Goal: Information Seeking & Learning: Learn about a topic

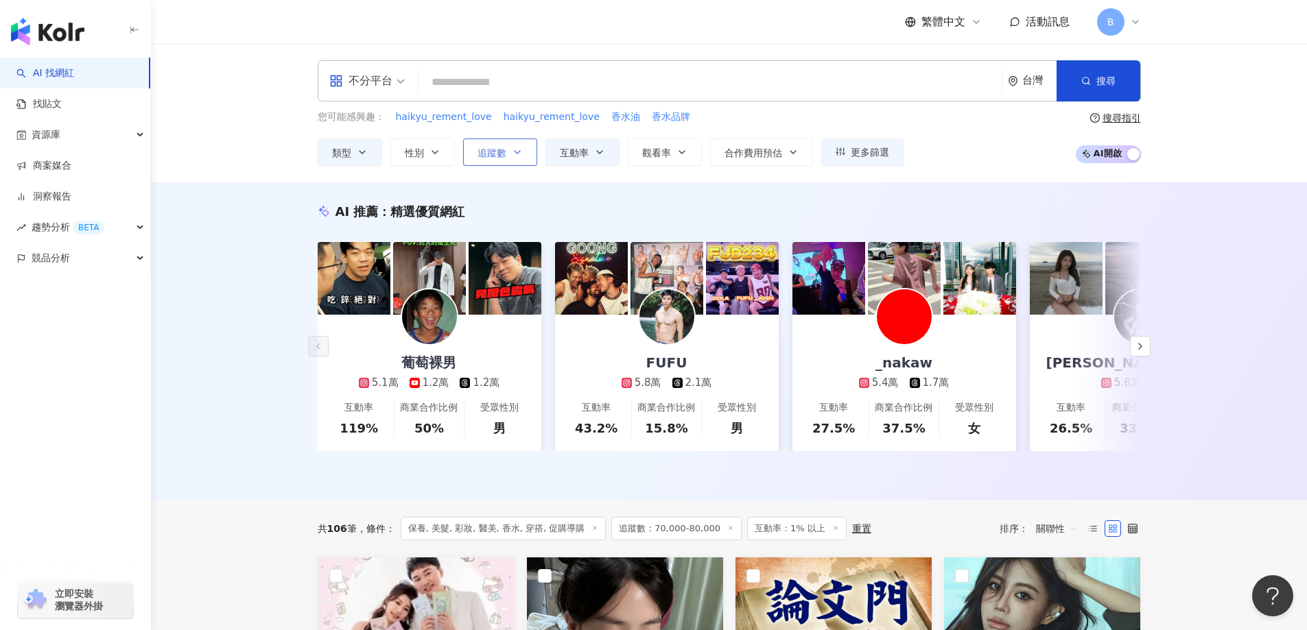
click at [499, 152] on span "追蹤數" at bounding box center [491, 152] width 29 height 11
click at [257, 207] on div "AI 推薦 ： 精選優質網紅 葡萄裸男 5.1萬 1.2萬 1.2萬 互動率 119% 商業合作比例 50% 受眾性別 男 FUFU 5.8萬 2.1萬 互動…" at bounding box center [729, 341] width 1156 height 318
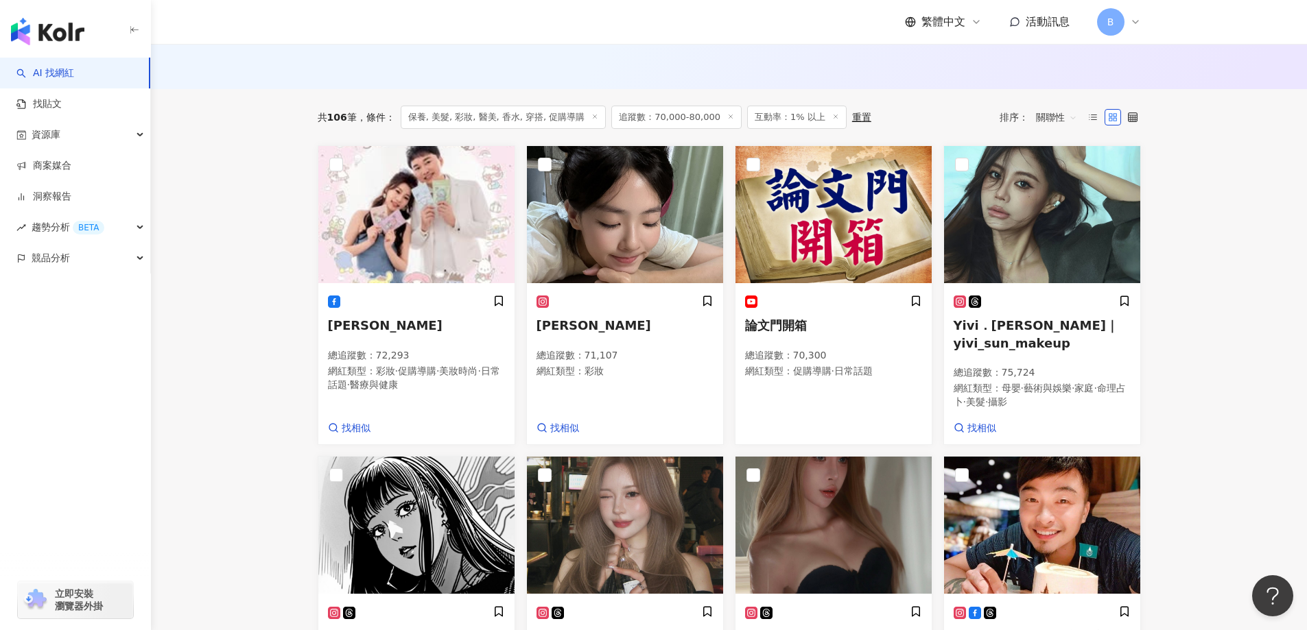
scroll to position [480, 0]
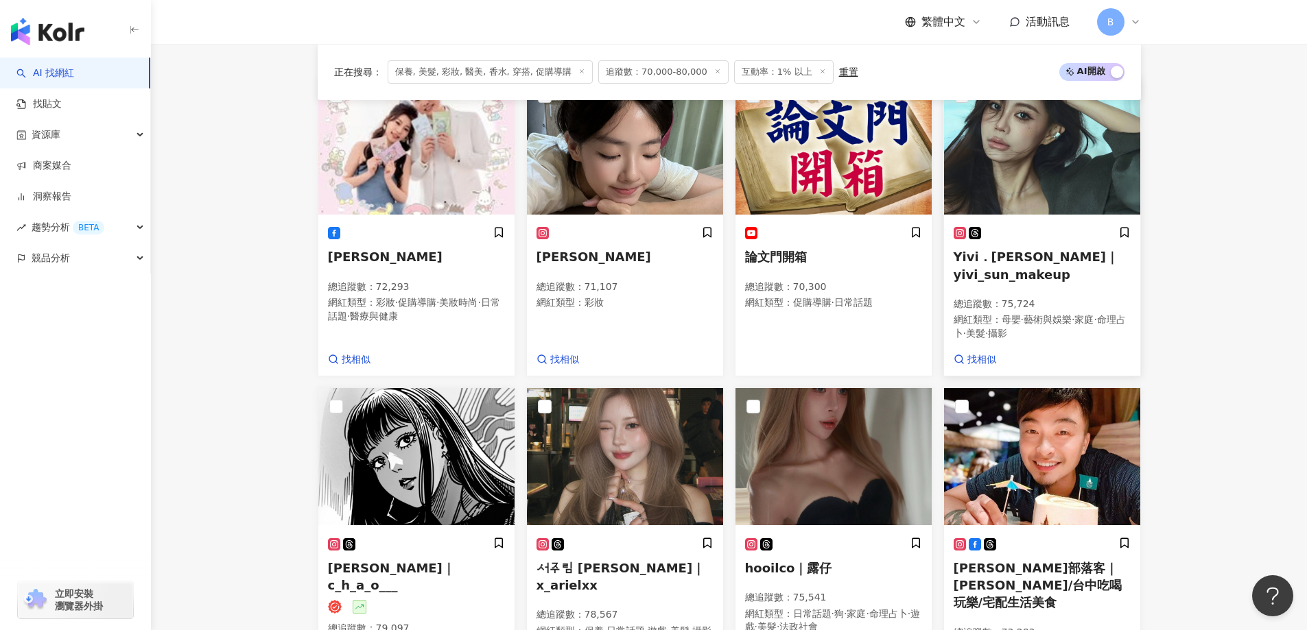
click at [1020, 141] on img at bounding box center [1042, 146] width 196 height 137
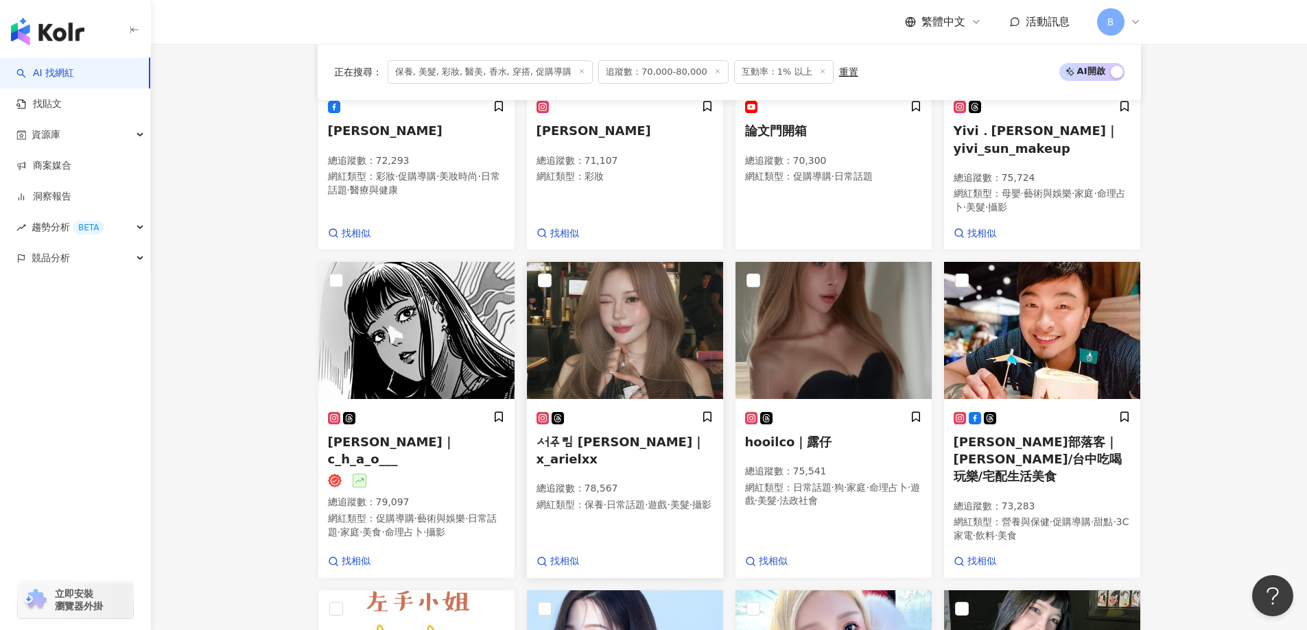
scroll to position [617, 0]
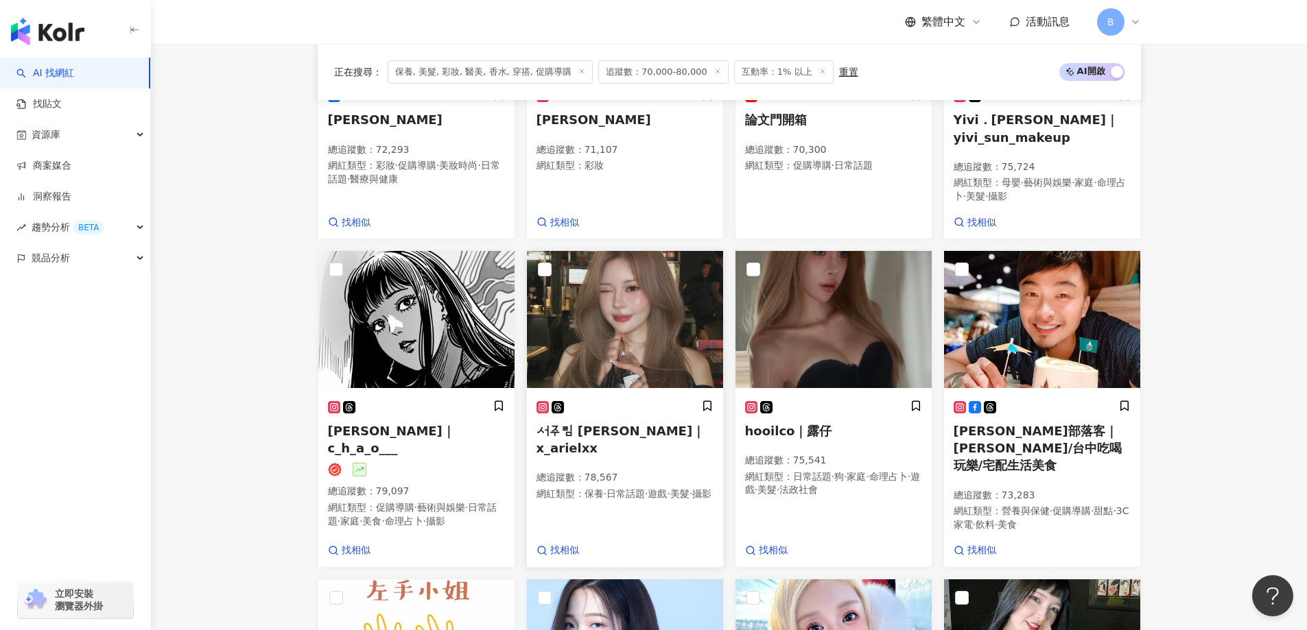
click at [617, 294] on img at bounding box center [625, 319] width 196 height 137
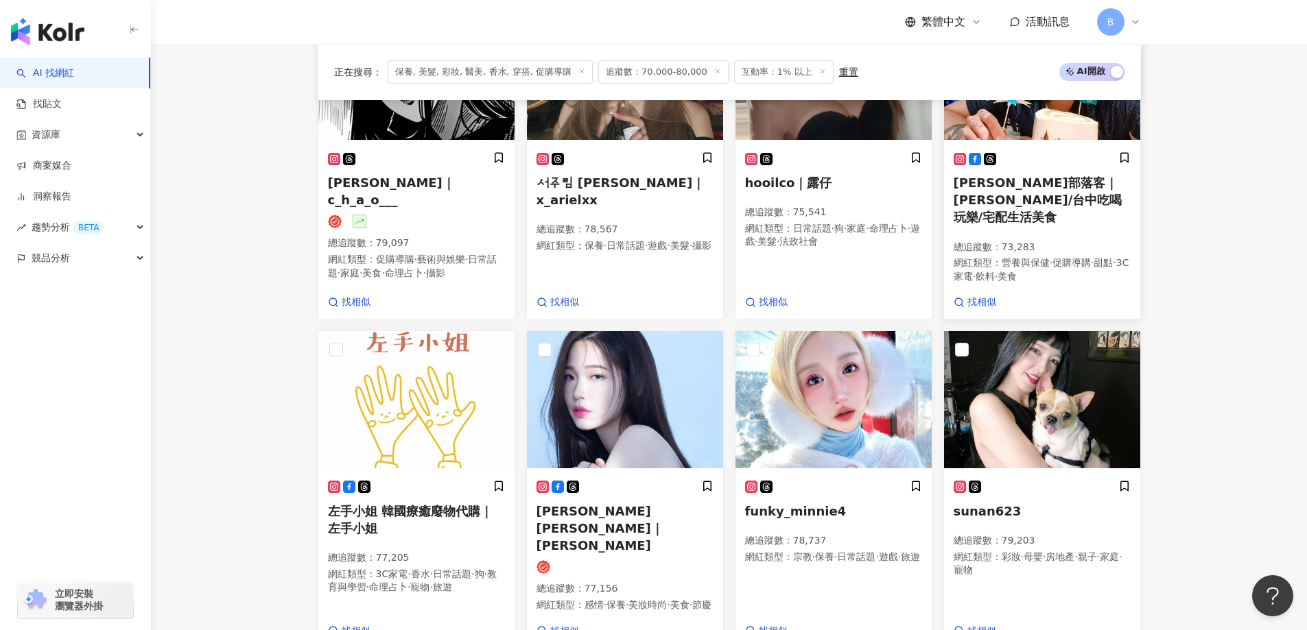
scroll to position [960, 0]
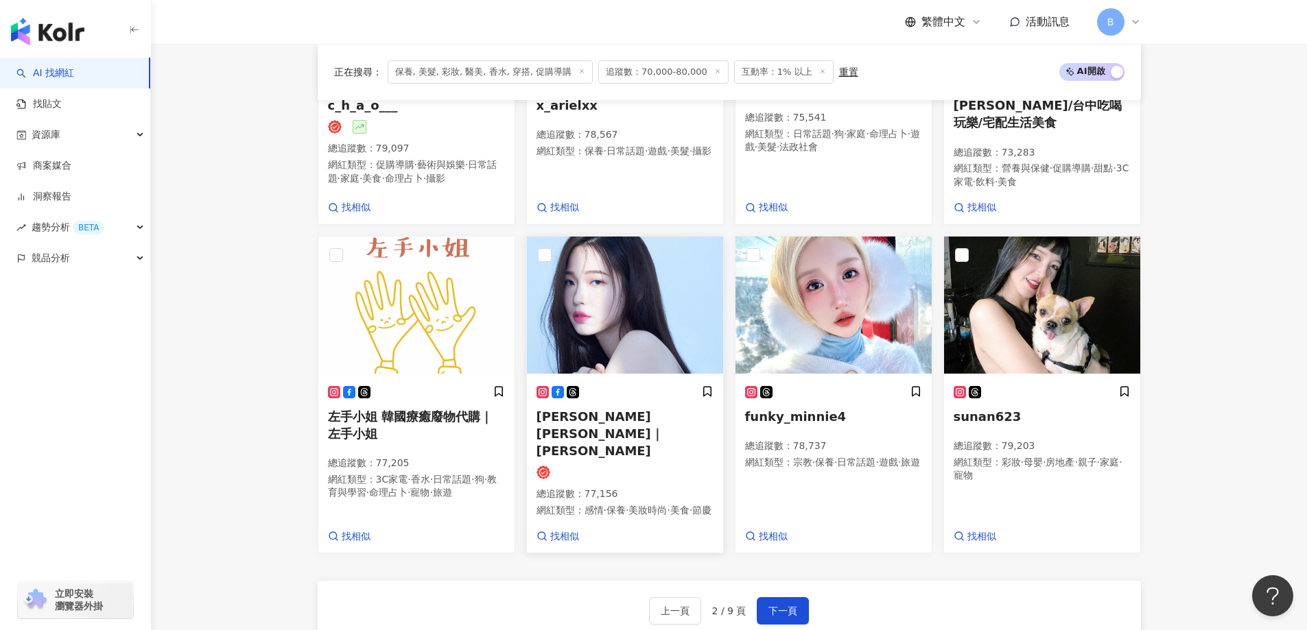
click at [599, 298] on img at bounding box center [625, 305] width 196 height 137
click at [991, 320] on img at bounding box center [1042, 305] width 196 height 137
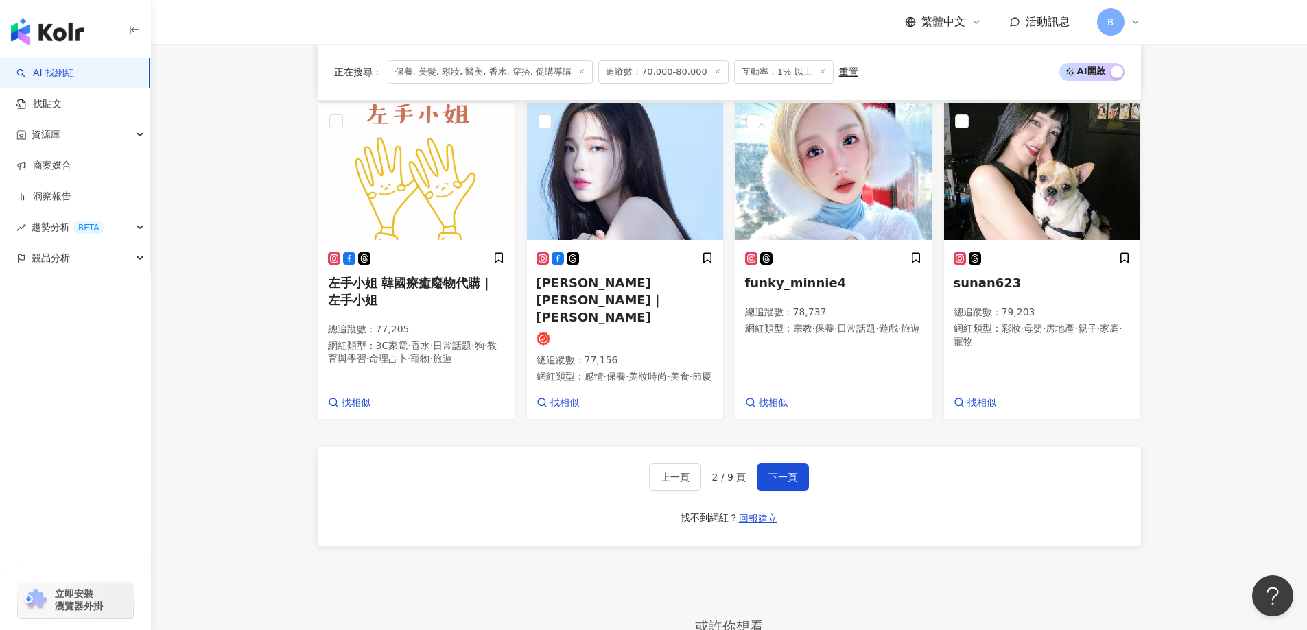
scroll to position [1097, 0]
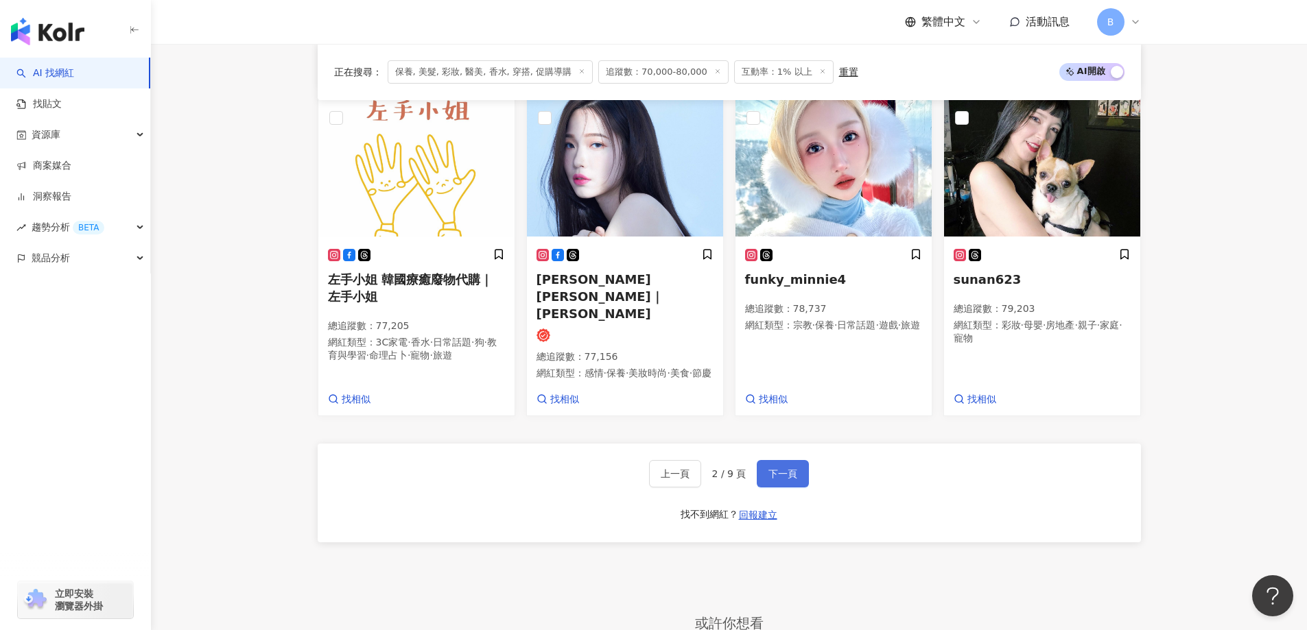
click at [783, 468] on span "下一頁" at bounding box center [782, 473] width 29 height 11
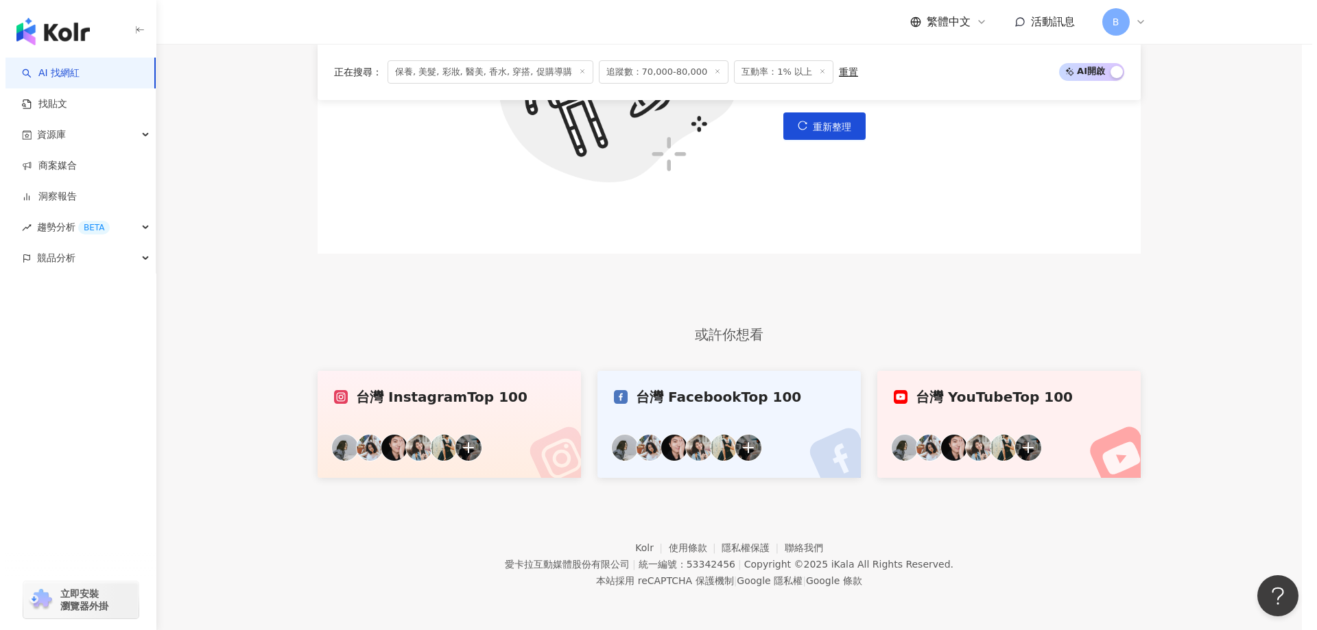
scroll to position [654, 0]
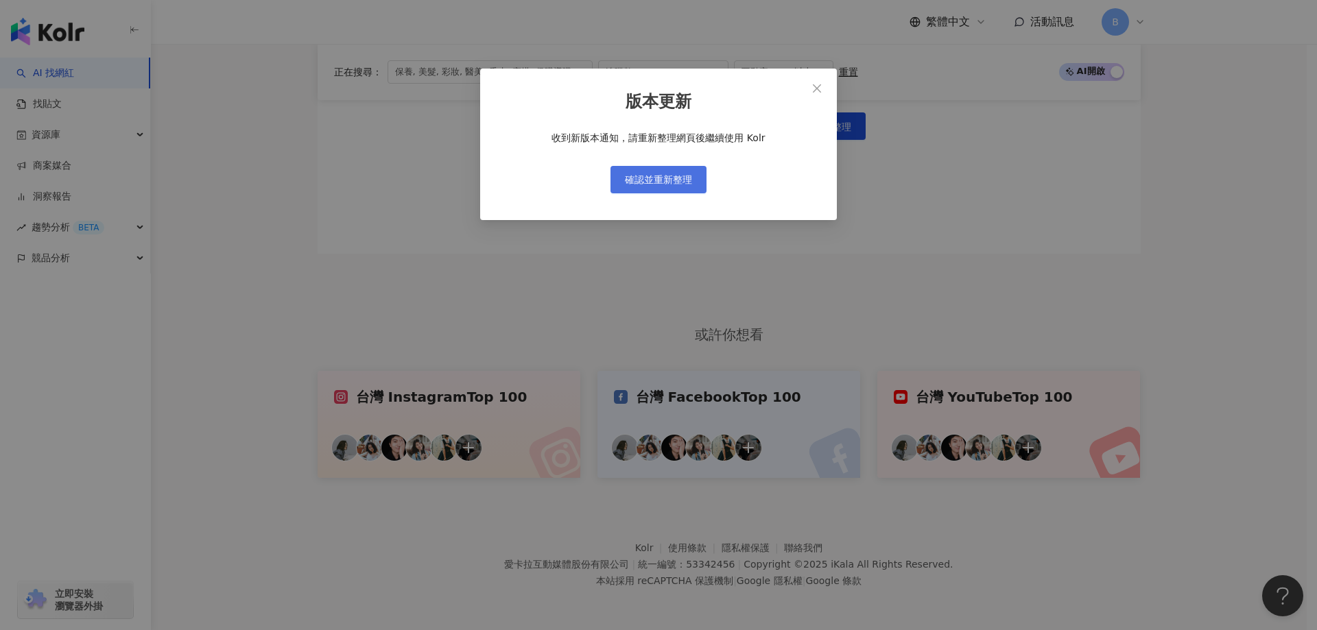
click at [688, 183] on span "確認並重新整理" at bounding box center [658, 179] width 67 height 11
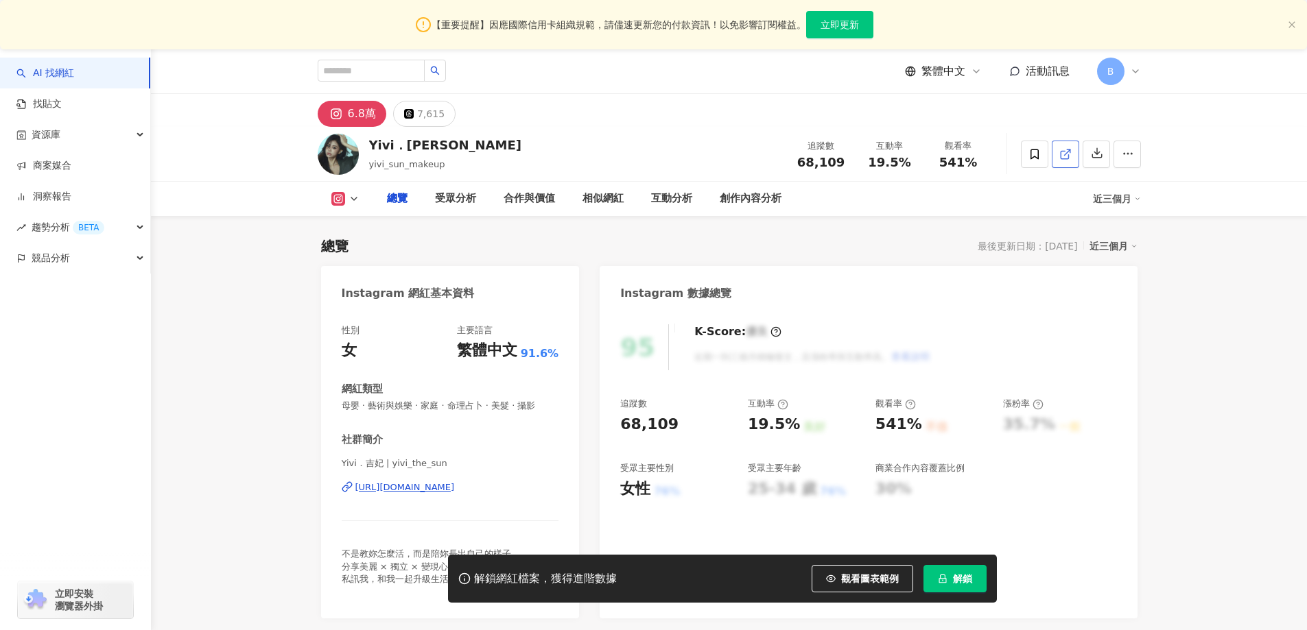
click at [1067, 156] on icon at bounding box center [1065, 154] width 12 height 12
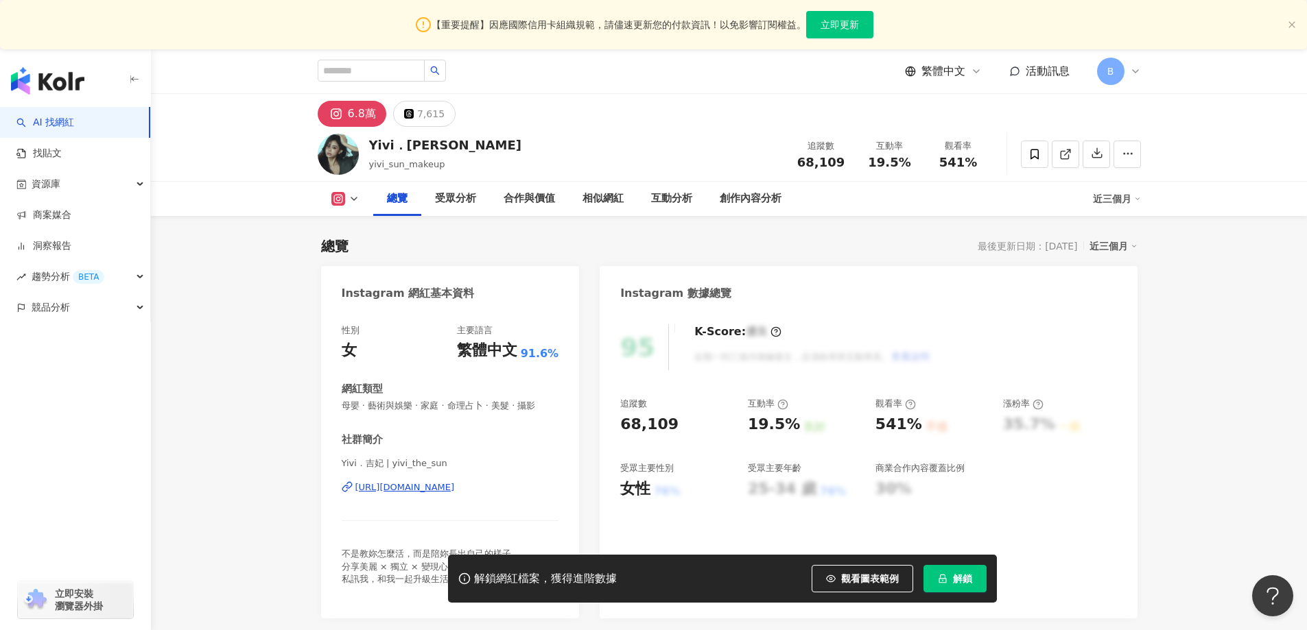
click at [442, 404] on span "母嬰 · 藝術與娛樂 · 家庭 · 命理占卜 · 美髮 · 攝影" at bounding box center [450, 406] width 217 height 12
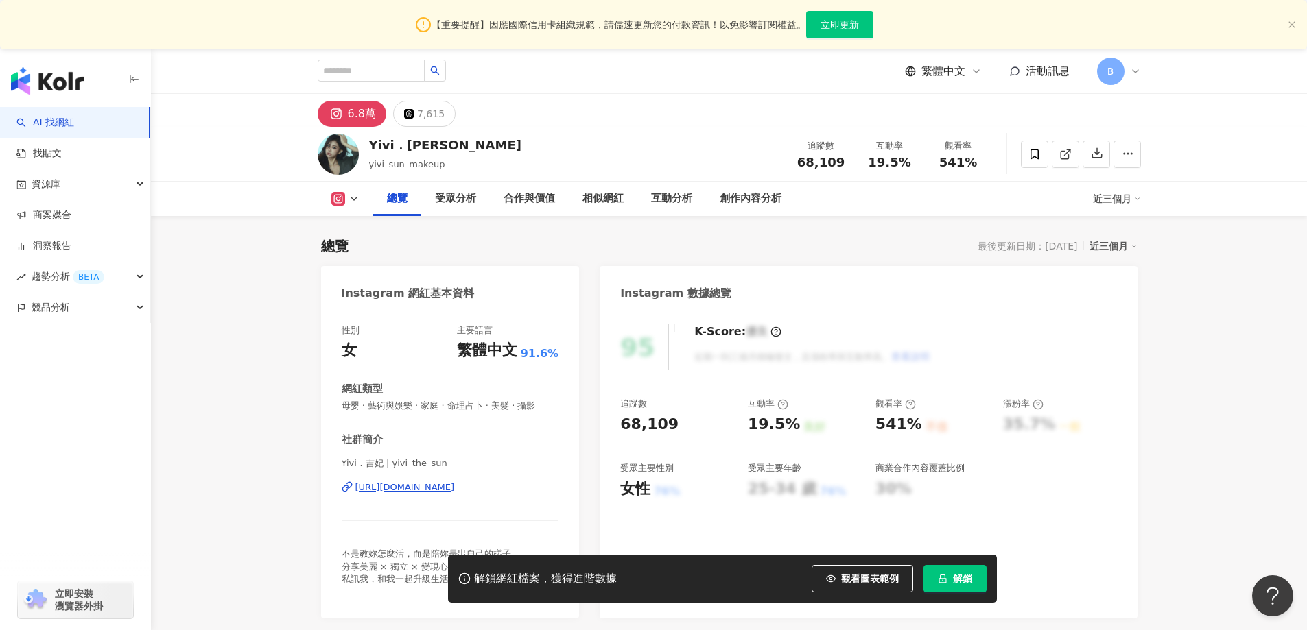
click at [442, 404] on span "母嬰 · 藝術與娛樂 · 家庭 · 命理占卜 · 美髮 · 攝影" at bounding box center [450, 406] width 217 height 12
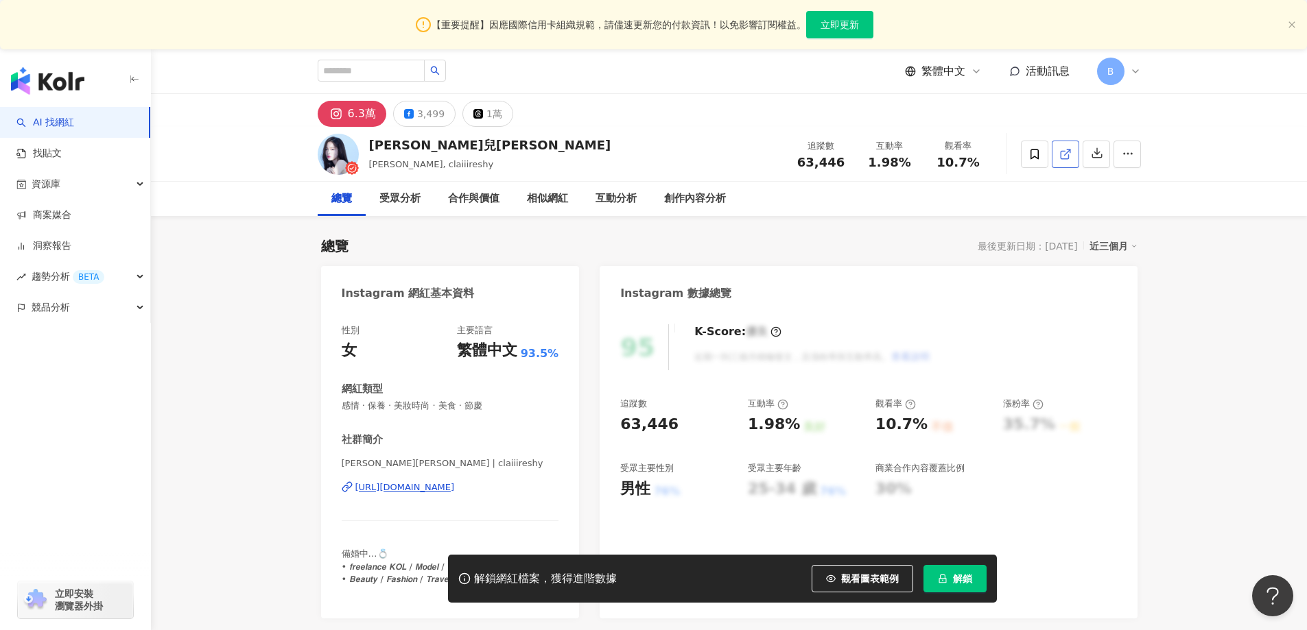
click at [1060, 154] on icon at bounding box center [1064, 155] width 8 height 8
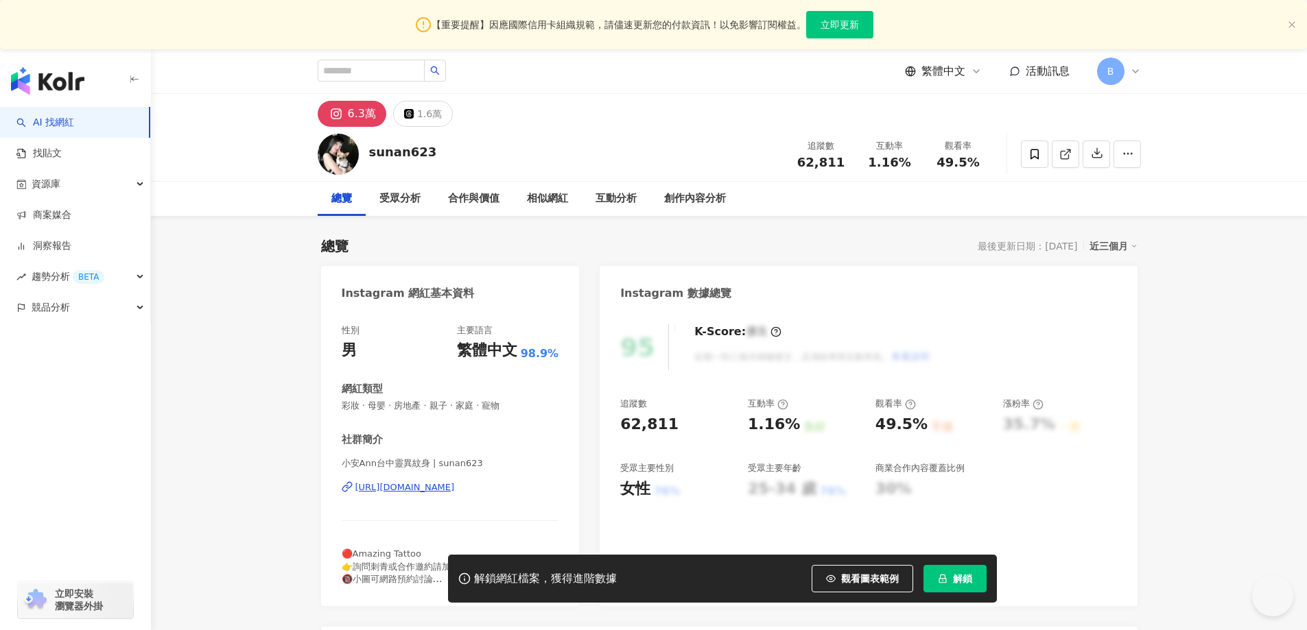
click at [1075, 145] on link at bounding box center [1064, 154] width 27 height 27
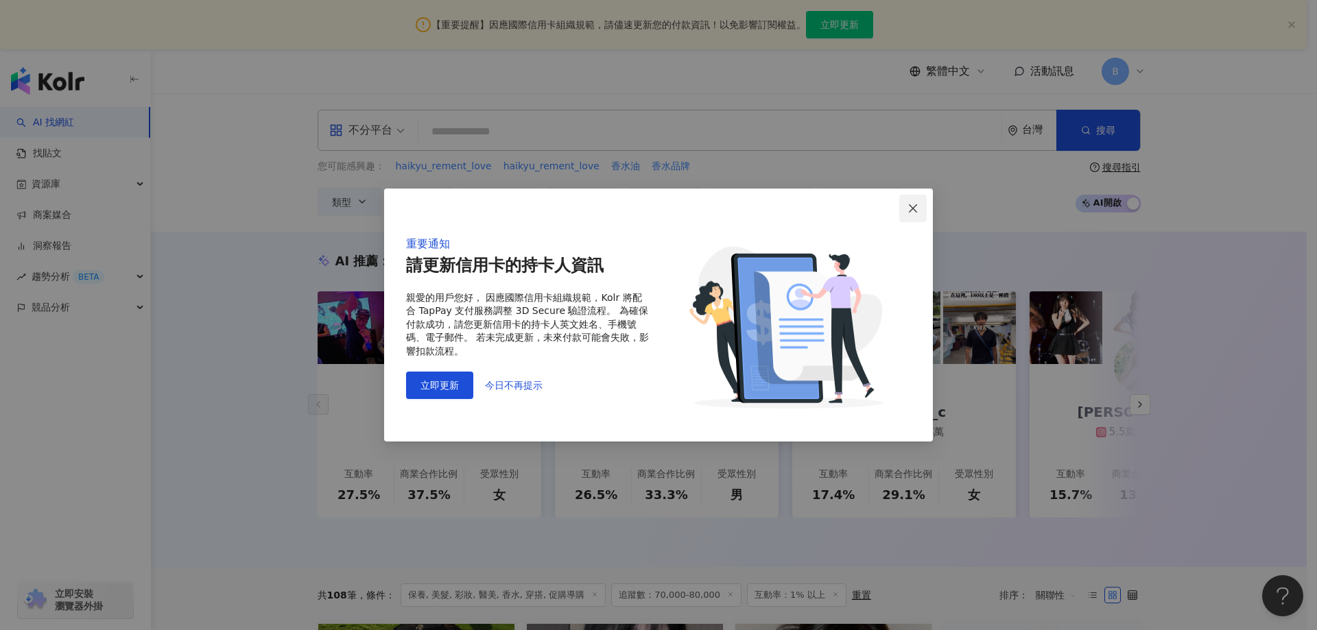
click at [914, 207] on icon "close" at bounding box center [913, 208] width 8 height 8
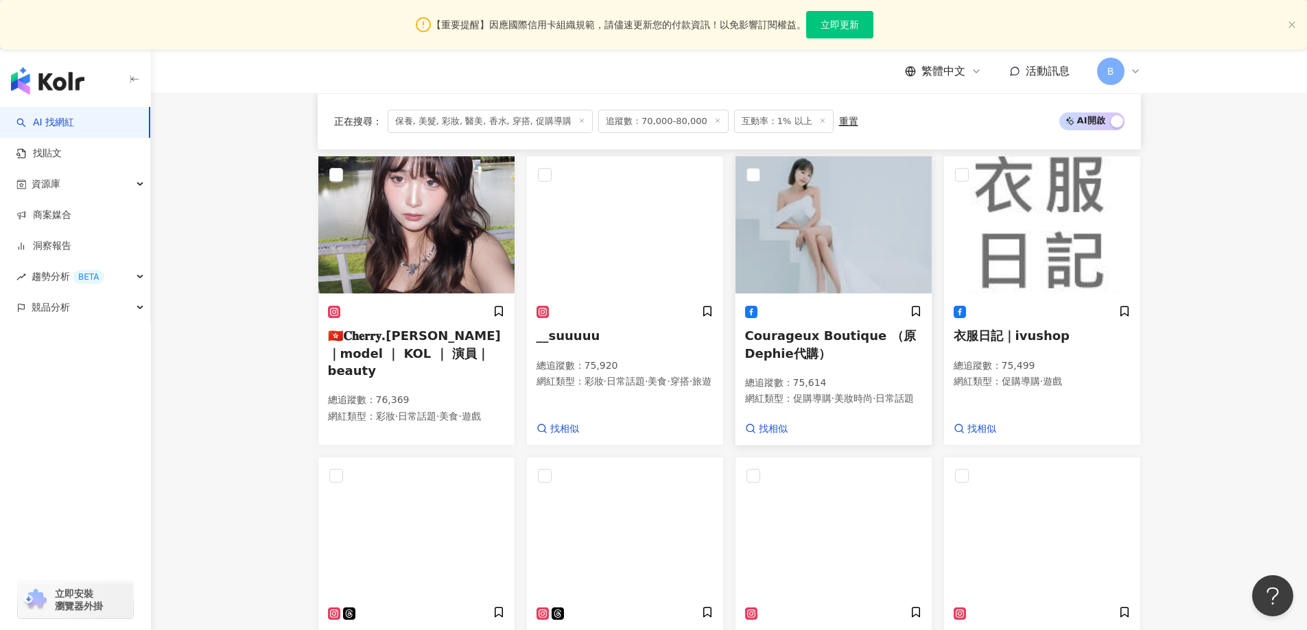
scroll to position [892, 0]
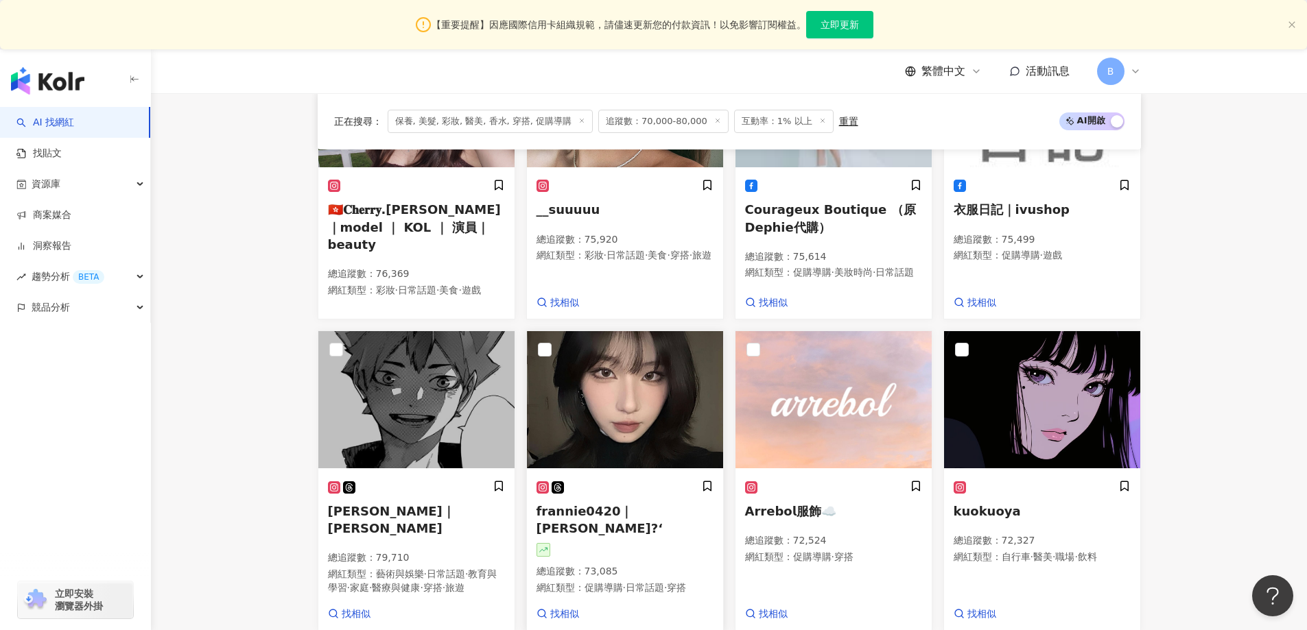
click at [634, 387] on img at bounding box center [625, 399] width 196 height 137
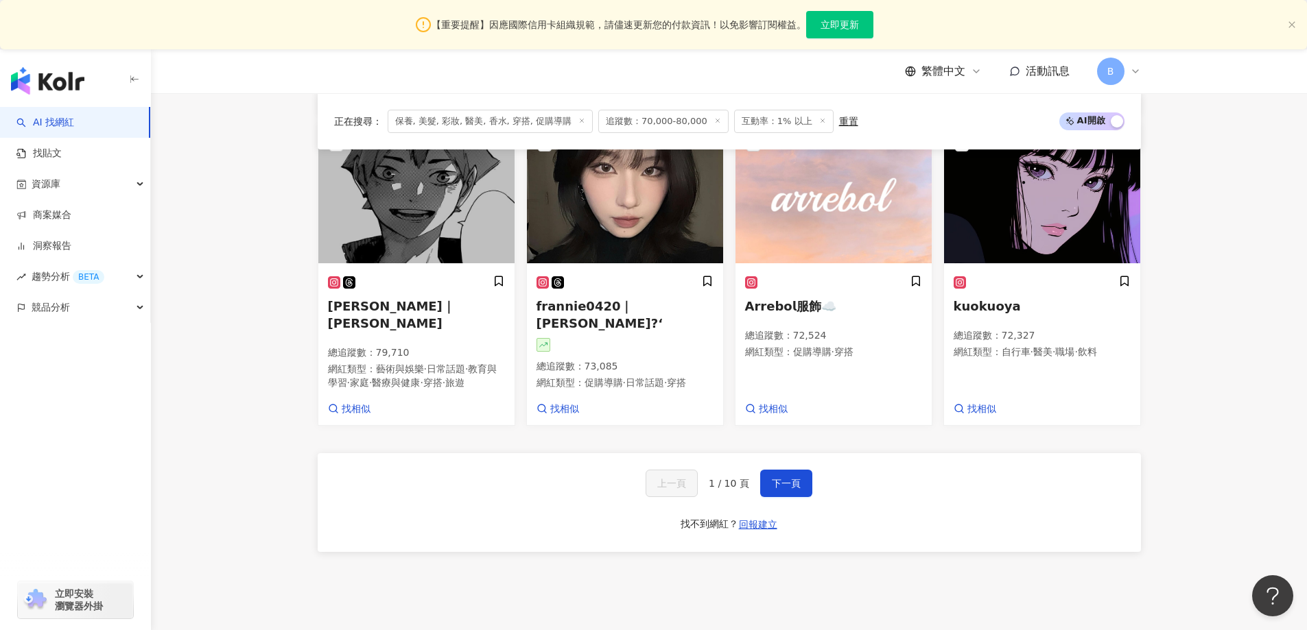
scroll to position [1097, 0]
click at [794, 497] on button "下一頁" at bounding box center [786, 482] width 52 height 27
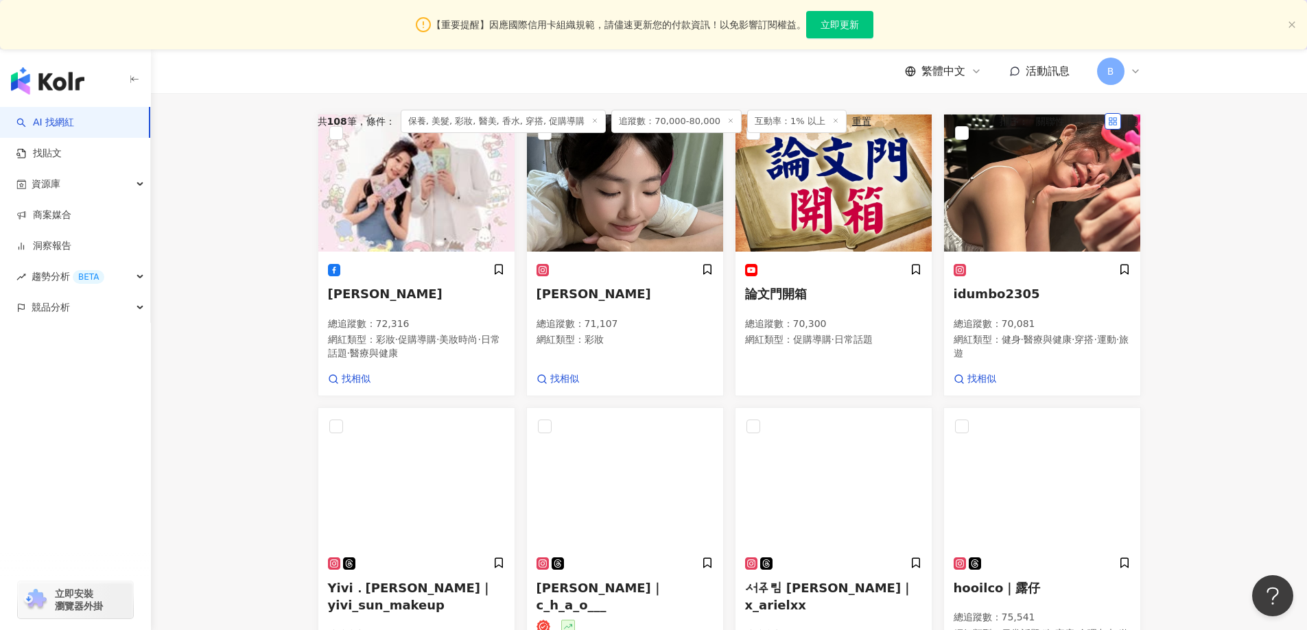
scroll to position [425, 0]
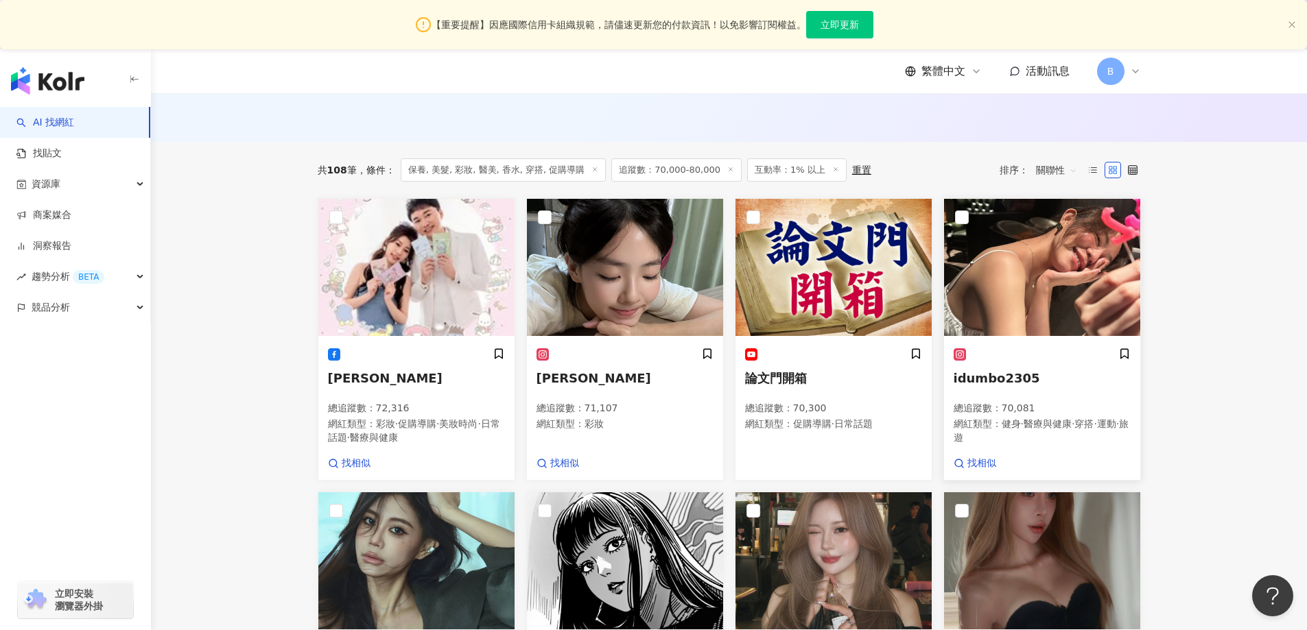
click at [1038, 265] on img at bounding box center [1042, 267] width 196 height 137
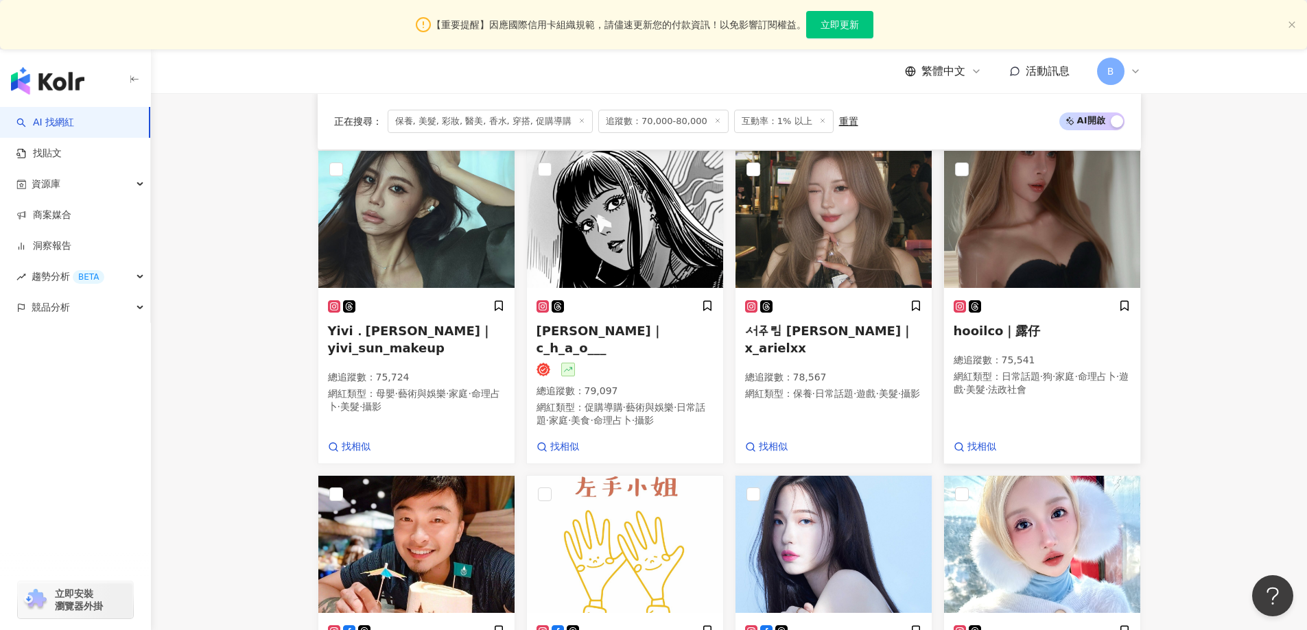
scroll to position [768, 0]
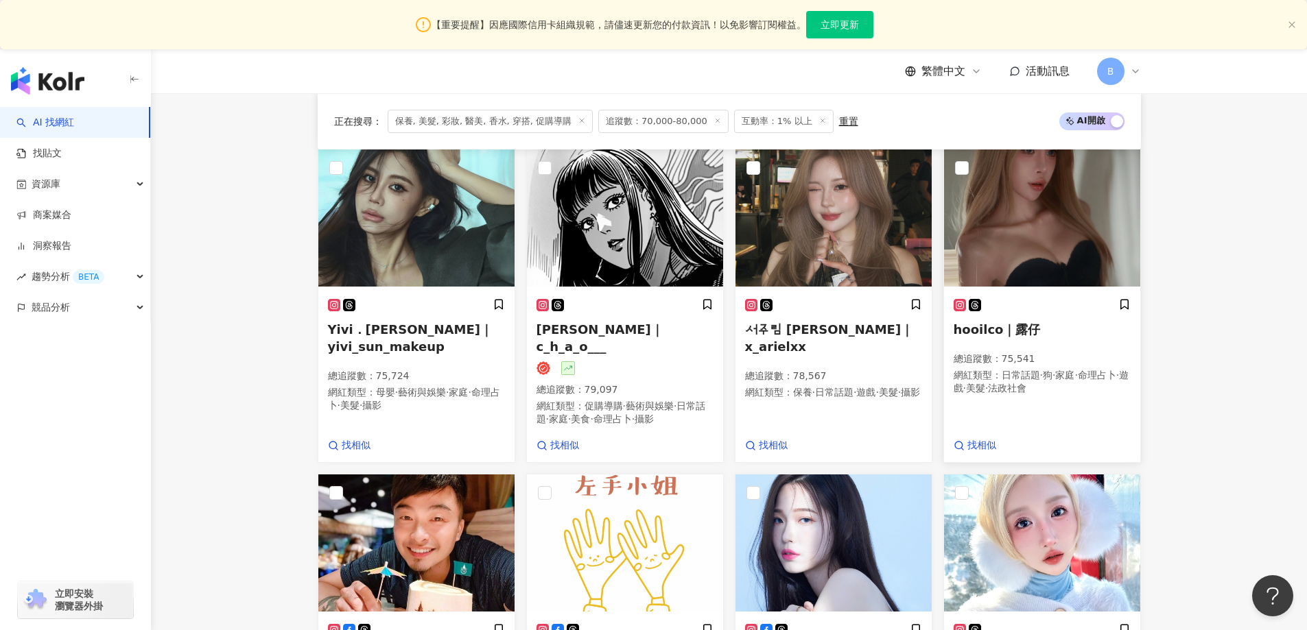
click at [1098, 213] on img at bounding box center [1042, 218] width 196 height 137
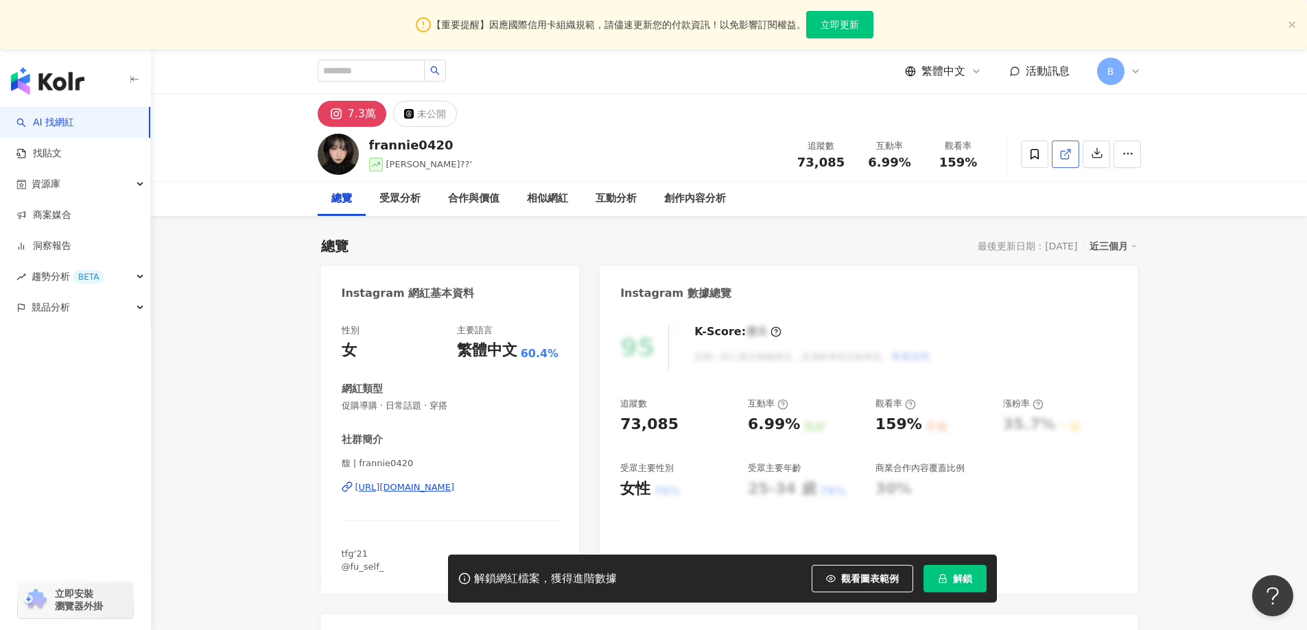
click at [1064, 156] on icon at bounding box center [1065, 154] width 12 height 12
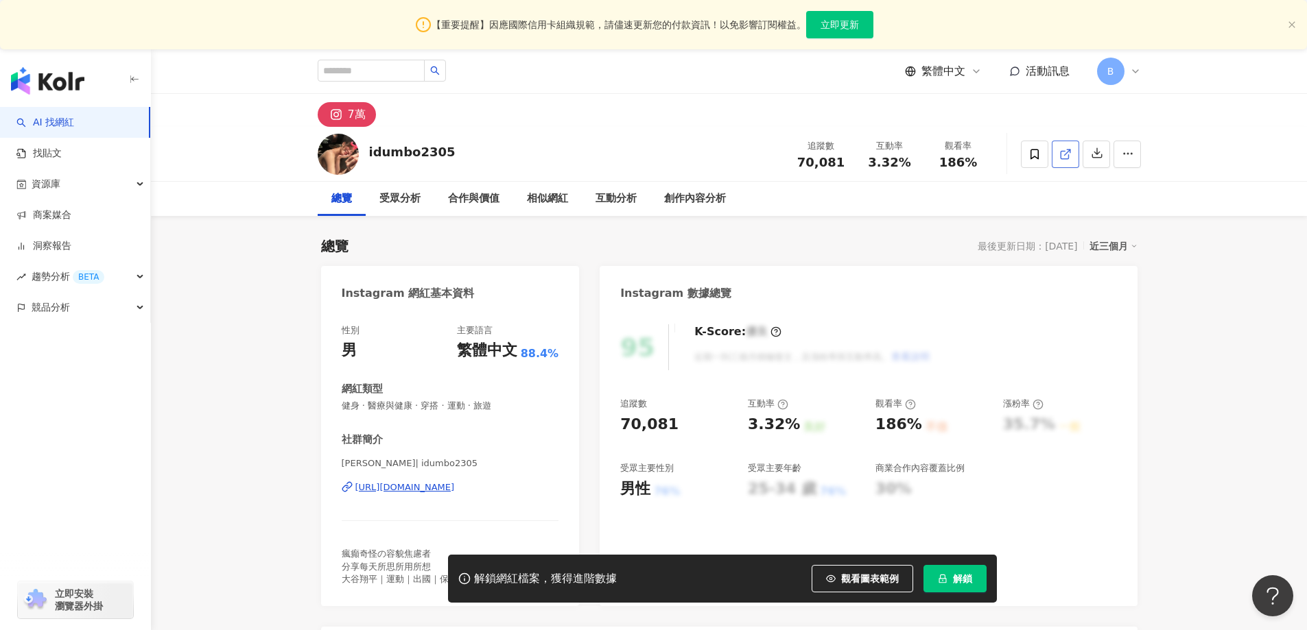
click at [1062, 158] on icon at bounding box center [1064, 155] width 8 height 8
click at [436, 406] on span "健身 · 醫療與健康 · 穿搭 · 運動 · 旅遊" at bounding box center [450, 406] width 217 height 12
drag, startPoint x: 202, startPoint y: 276, endPoint x: 353, endPoint y: 278, distance: 150.9
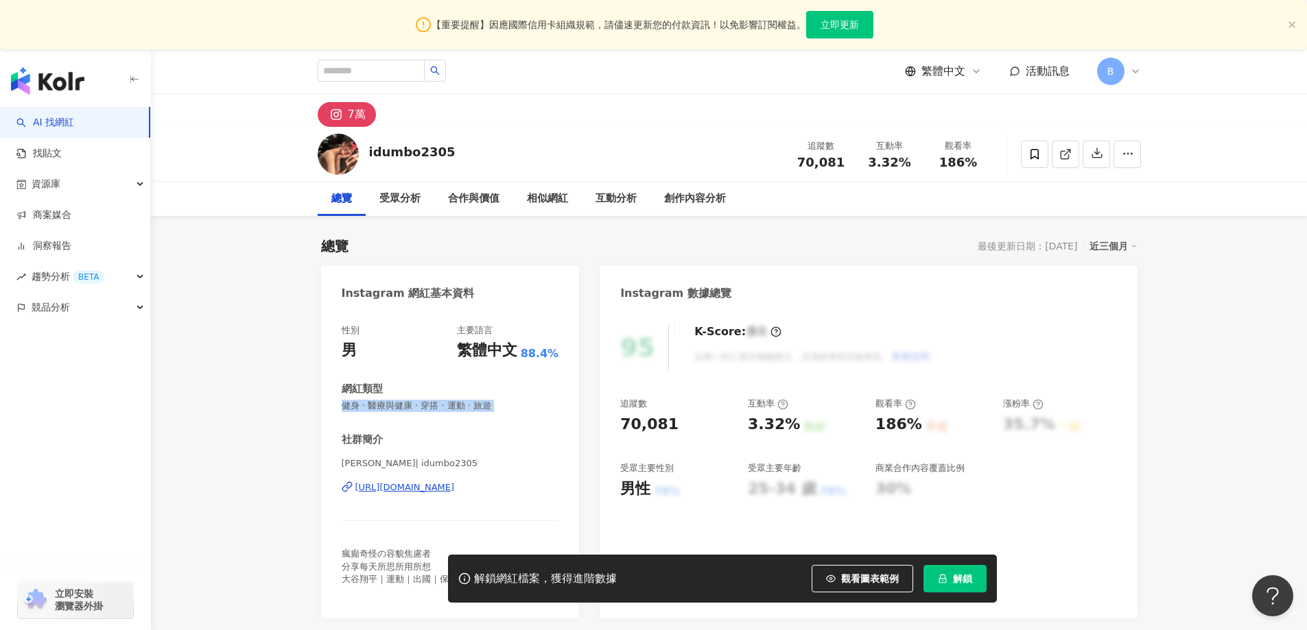
click at [1062, 156] on icon at bounding box center [1065, 154] width 12 height 12
click at [1062, 160] on icon at bounding box center [1065, 154] width 12 height 12
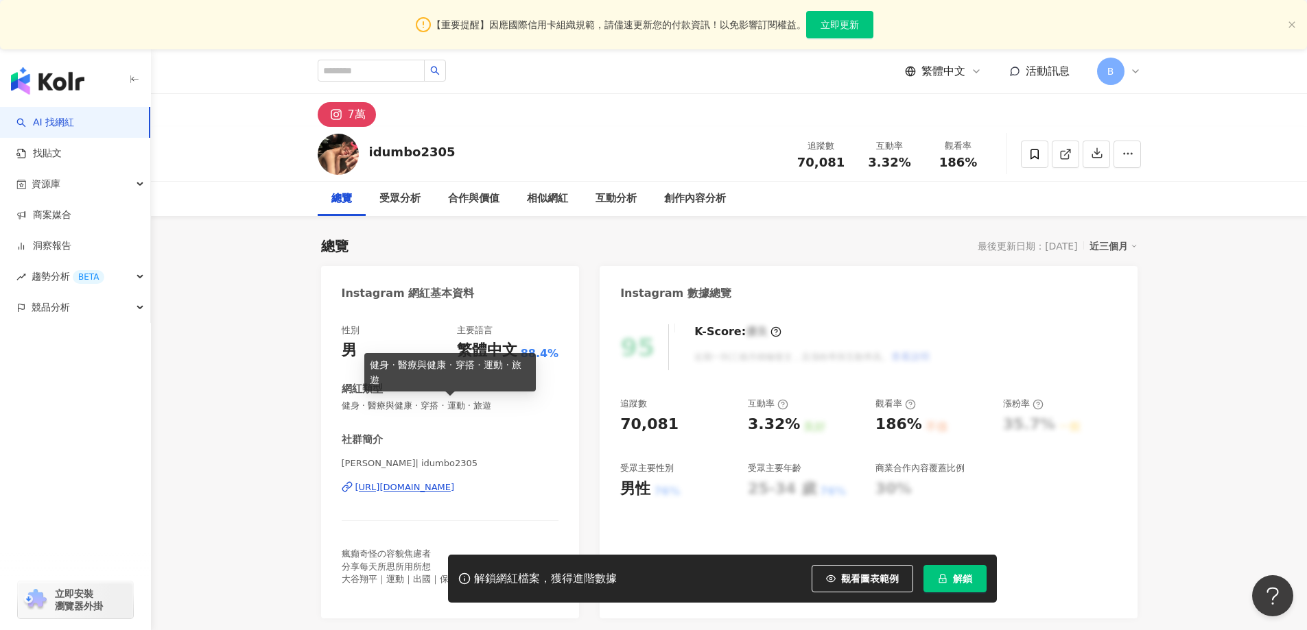
click at [403, 410] on span "健身 · 醫療與健康 · 穿搭 · 運動 · 旅遊" at bounding box center [450, 406] width 217 height 12
copy span "健身 · 醫療與健康 · 穿搭 · 運動 · 旅遊"
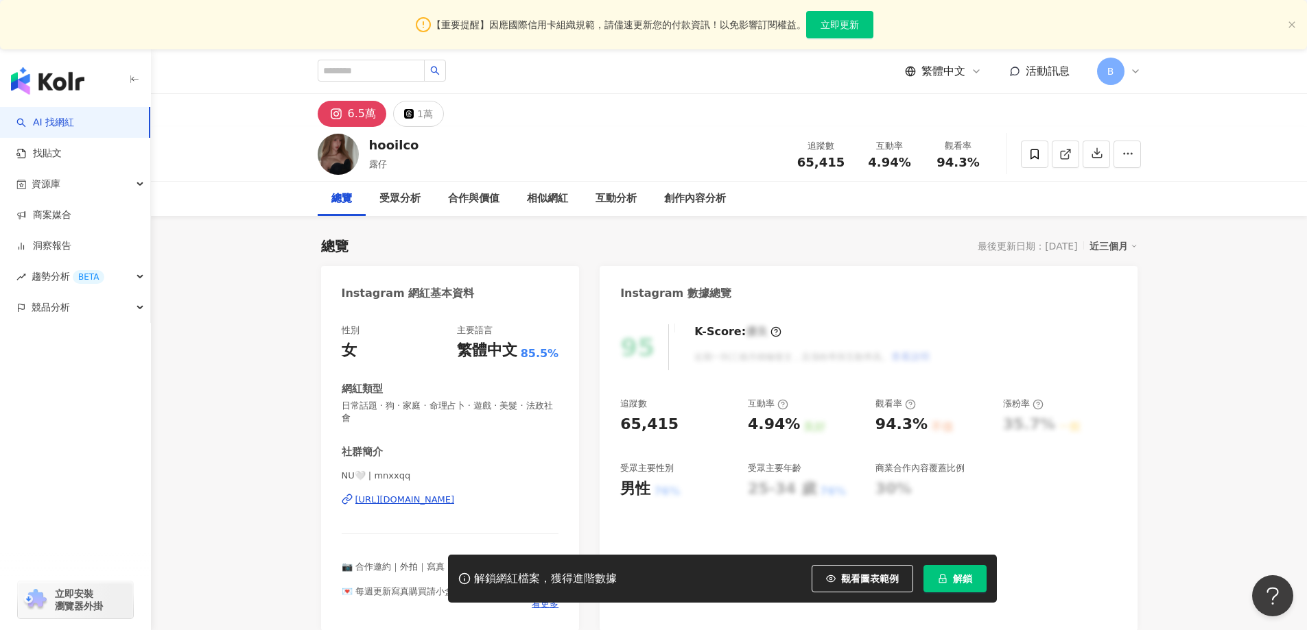
drag, startPoint x: 251, startPoint y: 257, endPoint x: 273, endPoint y: 265, distance: 23.2
